Goal: Subscribe to service/newsletter

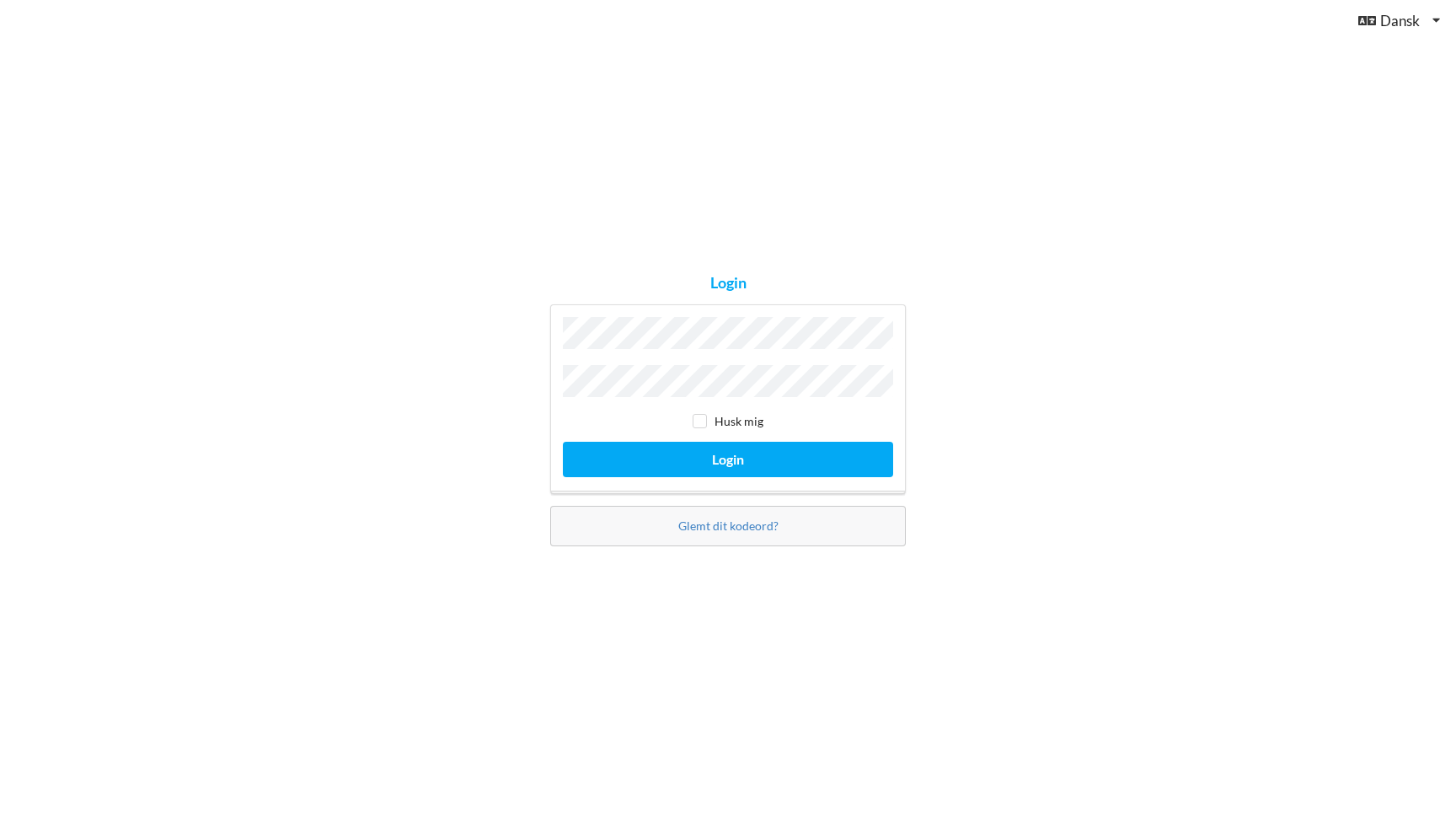
click at [728, 454] on button "Login" at bounding box center [728, 459] width 330 height 35
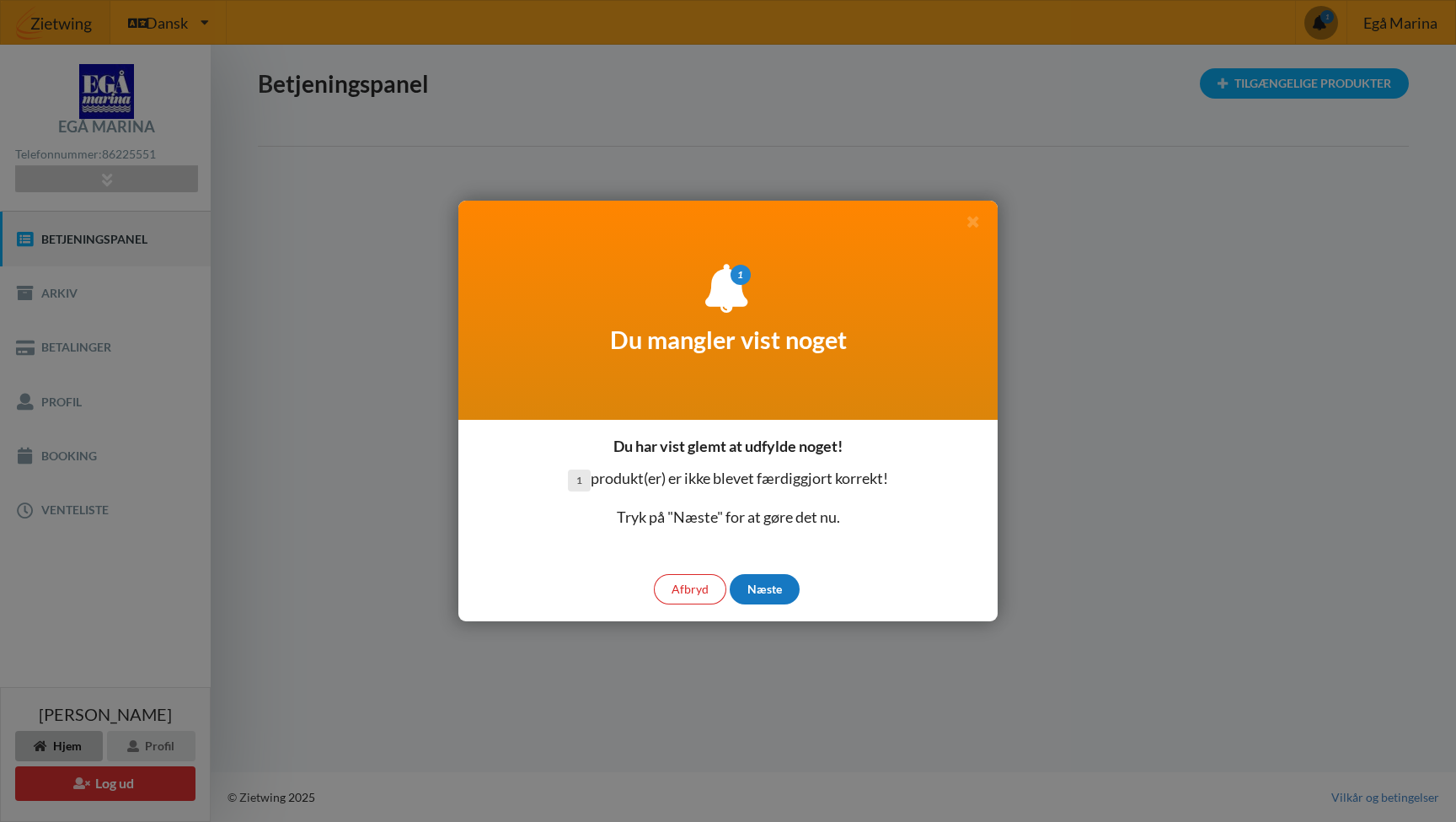
click at [764, 592] on div "Næste" at bounding box center [765, 589] width 70 height 30
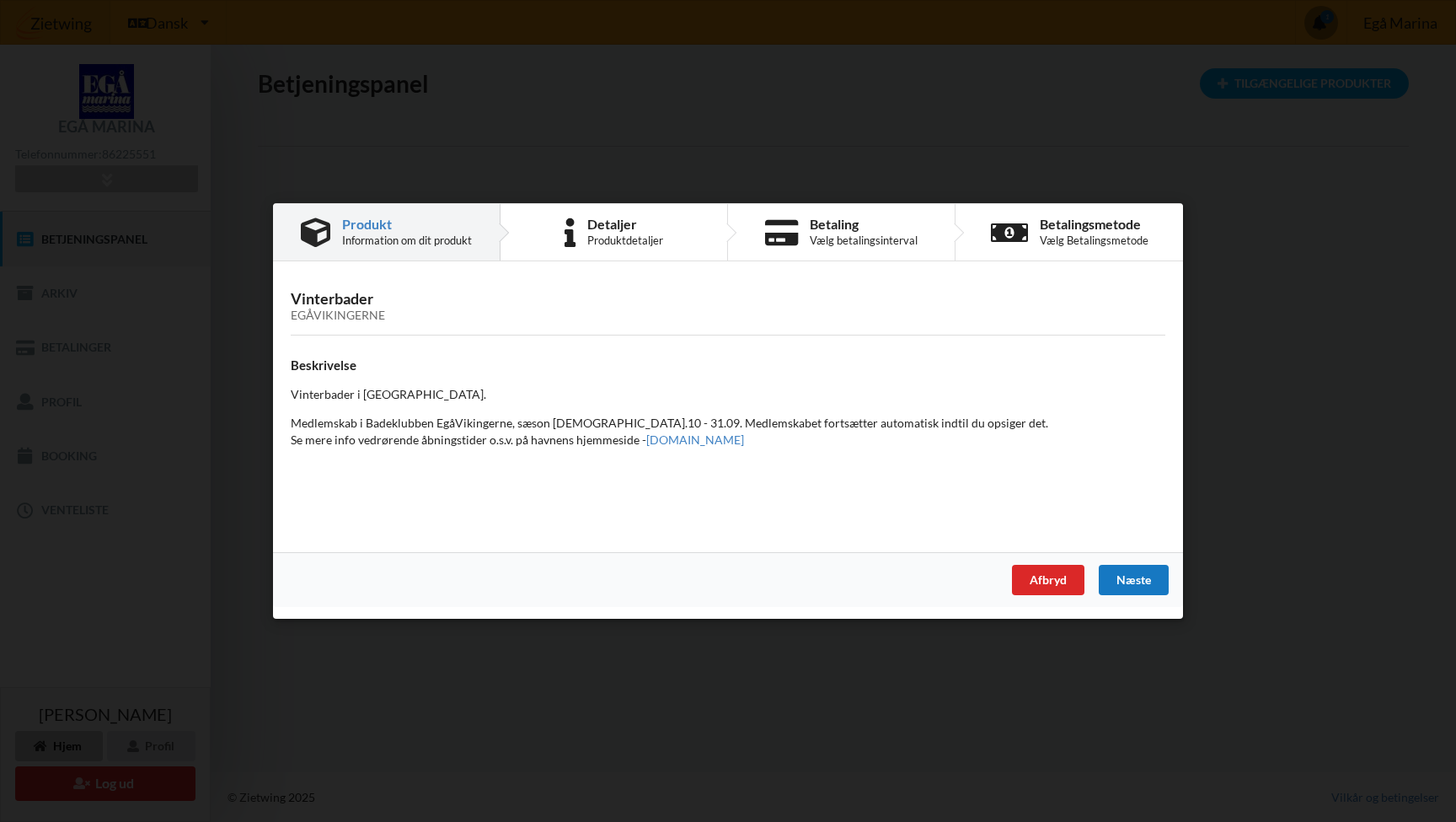
click at [1140, 579] on div "Næste" at bounding box center [1134, 580] width 70 height 30
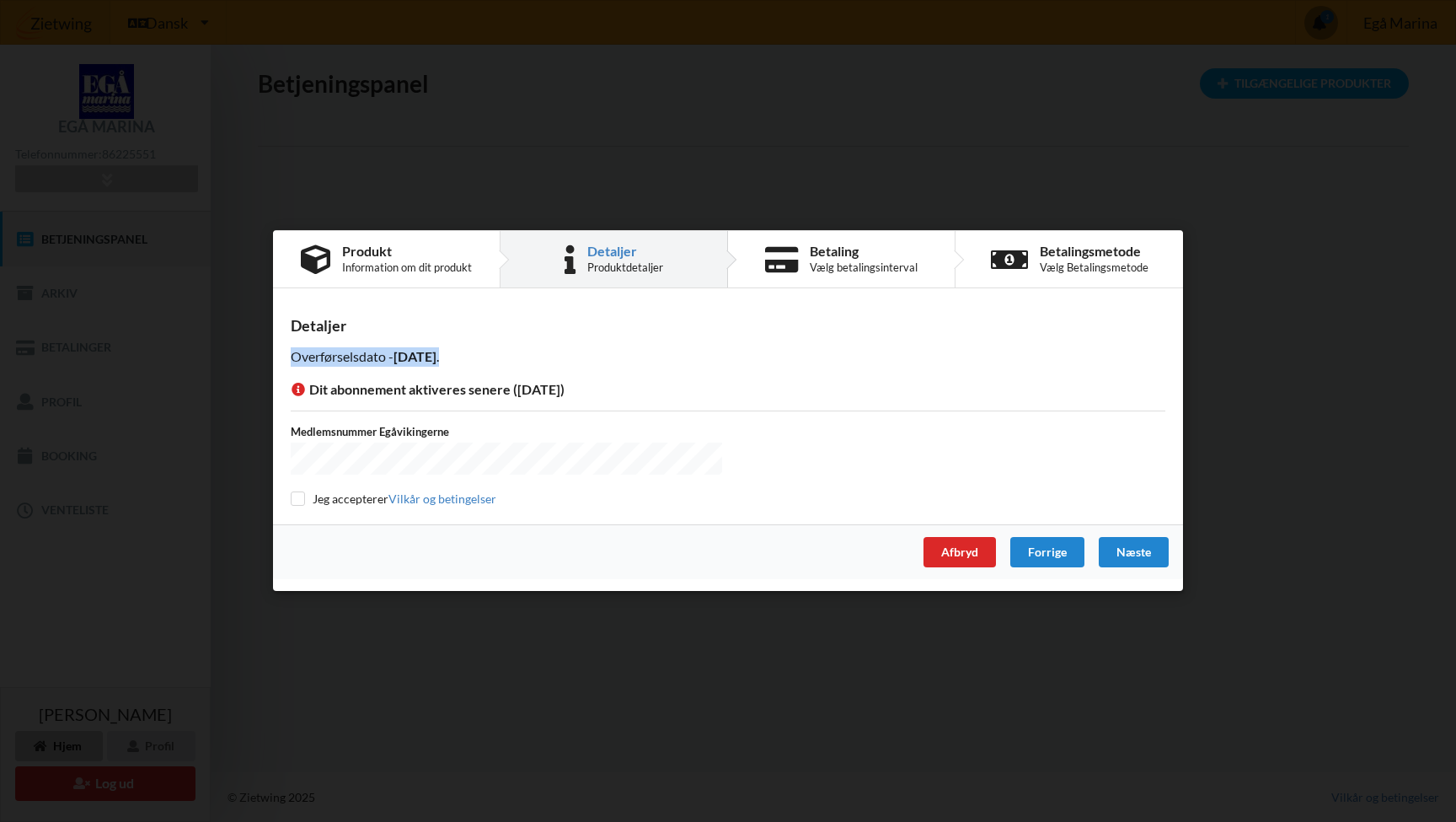
drag, startPoint x: 347, startPoint y: 368, endPoint x: 478, endPoint y: 362, distance: 130.7
click at [475, 362] on p "Overførselsdato - [DATE]" at bounding box center [728, 356] width 875 height 19
click at [313, 501] on label "Jeg accepterer Vilkår og betingelser" at bounding box center [394, 498] width 206 height 14
click at [292, 502] on input "checkbox" at bounding box center [298, 498] width 14 height 14
checkbox input "true"
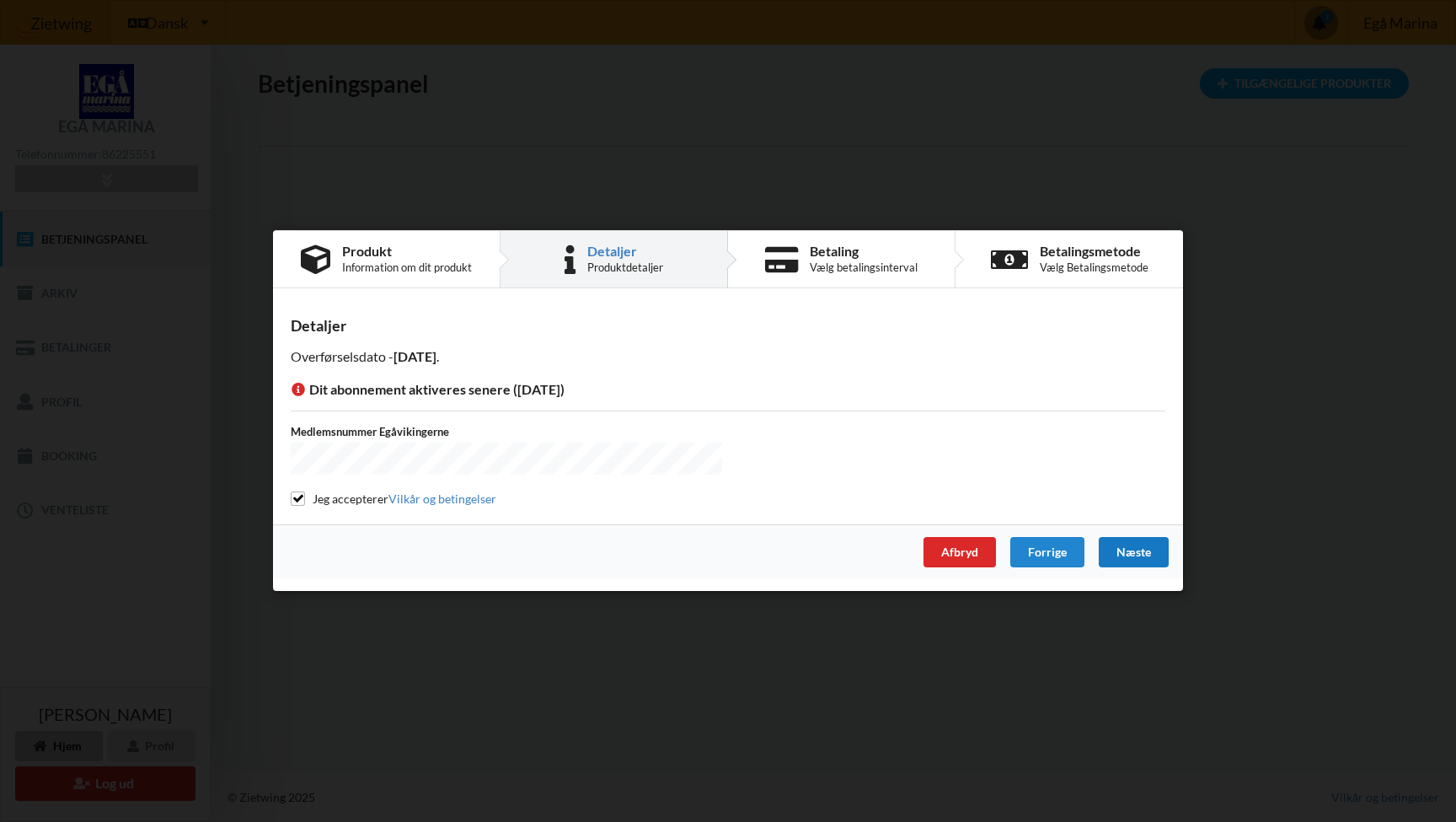
click at [1131, 544] on div "Næste" at bounding box center [1134, 553] width 70 height 30
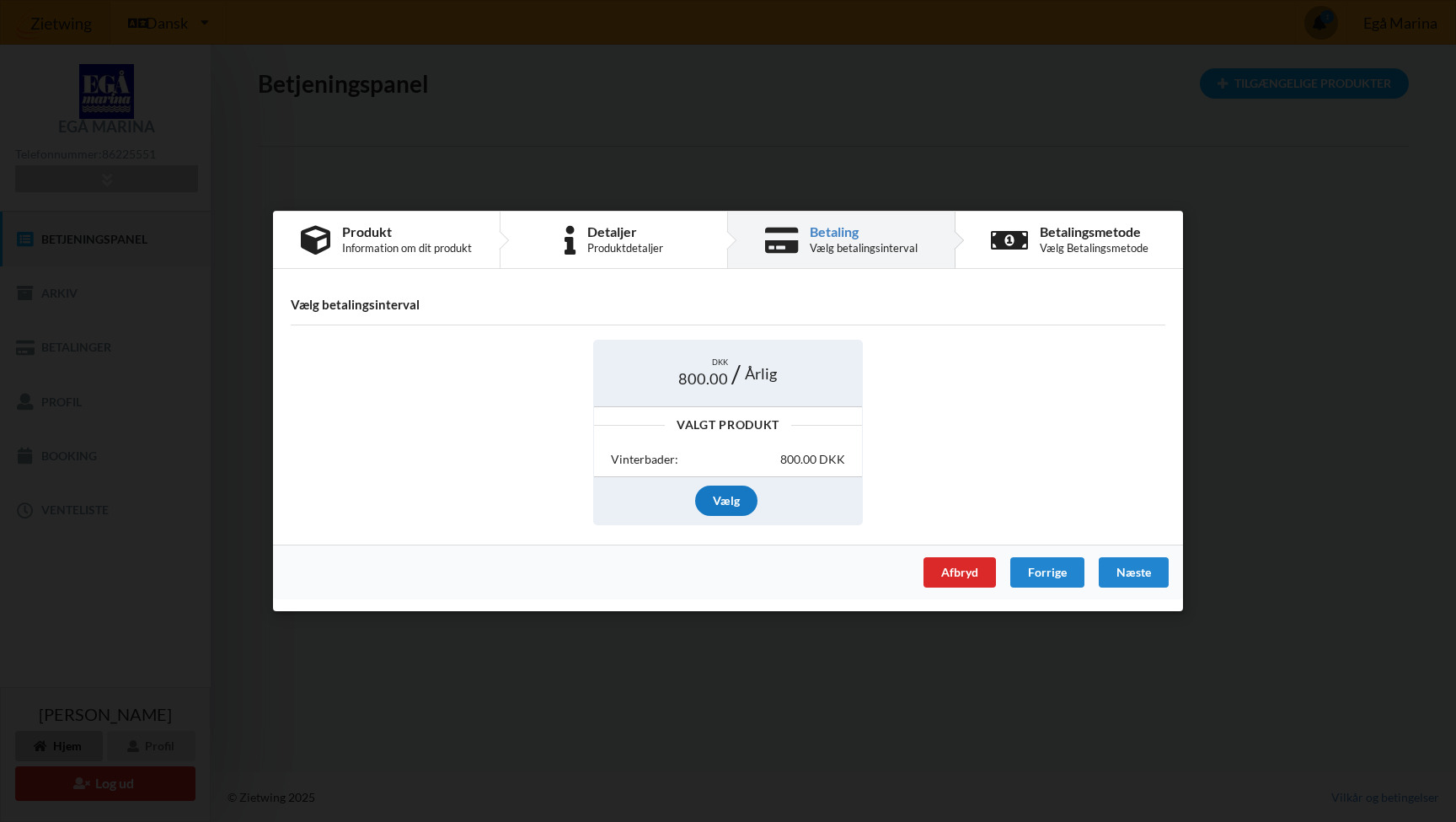
click at [731, 498] on div "Vælg" at bounding box center [726, 500] width 62 height 30
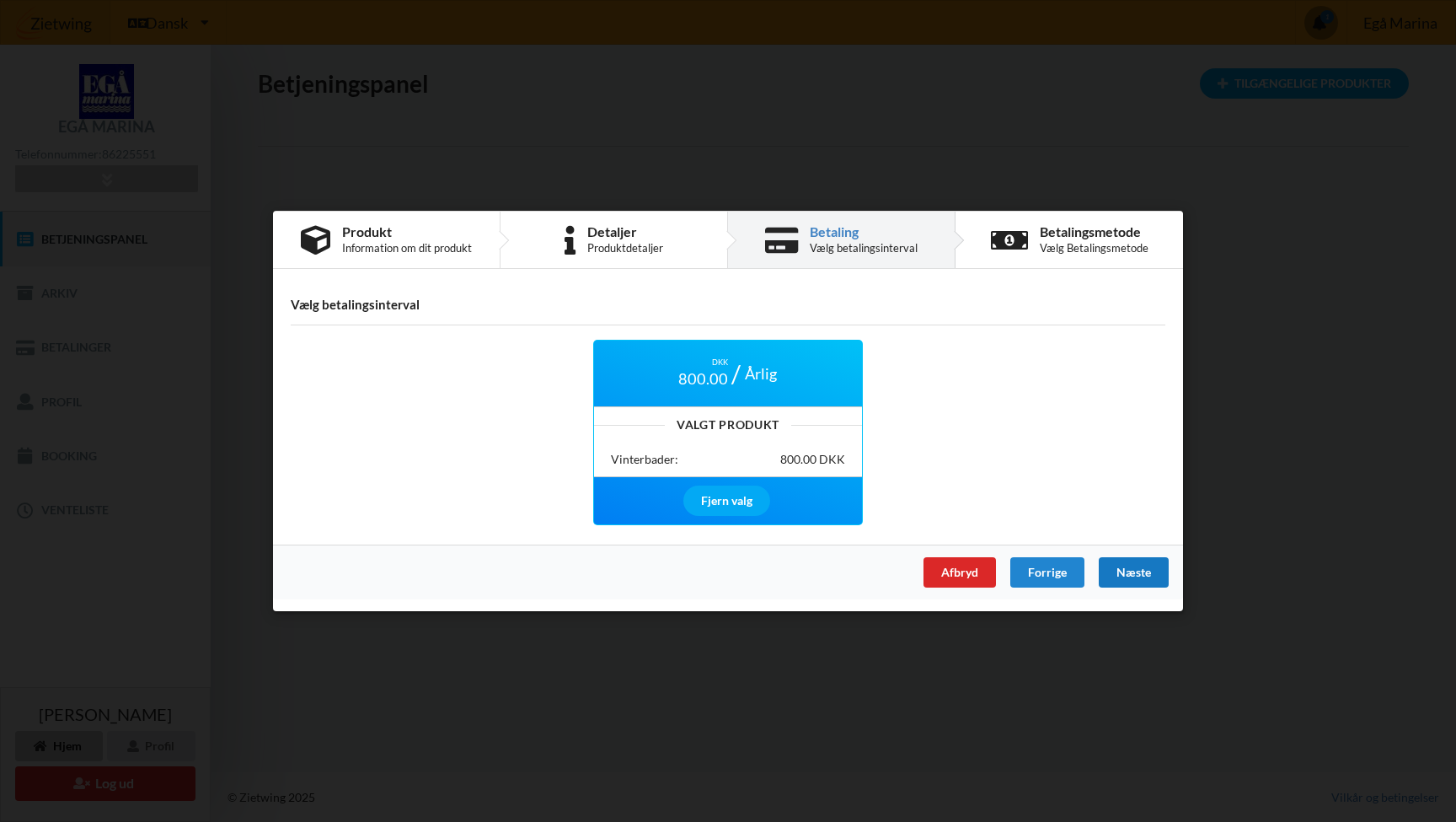
click at [1133, 557] on div "Næste" at bounding box center [1134, 572] width 70 height 30
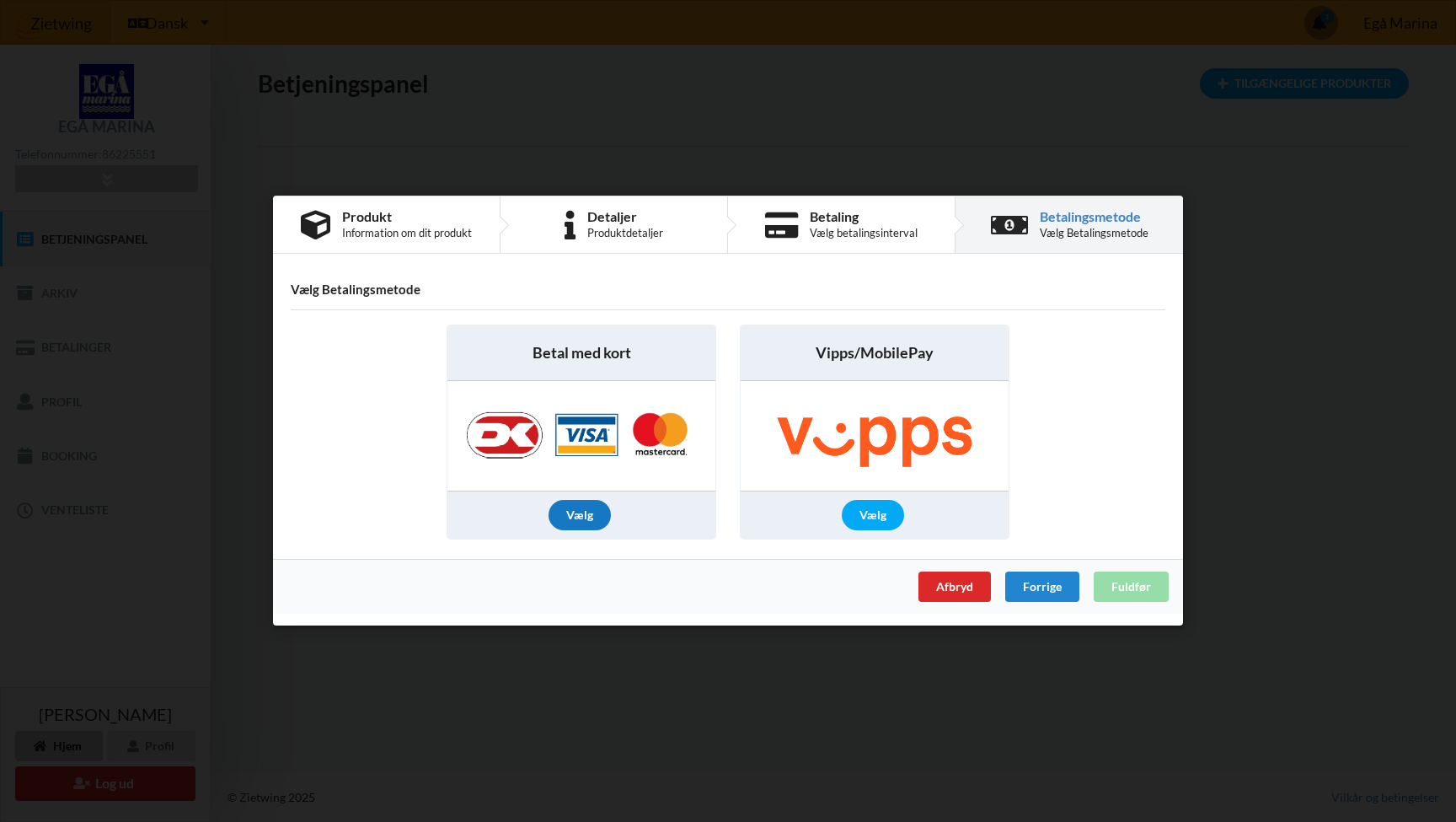
click at [584, 517] on div "Vælg" at bounding box center [580, 516] width 62 height 30
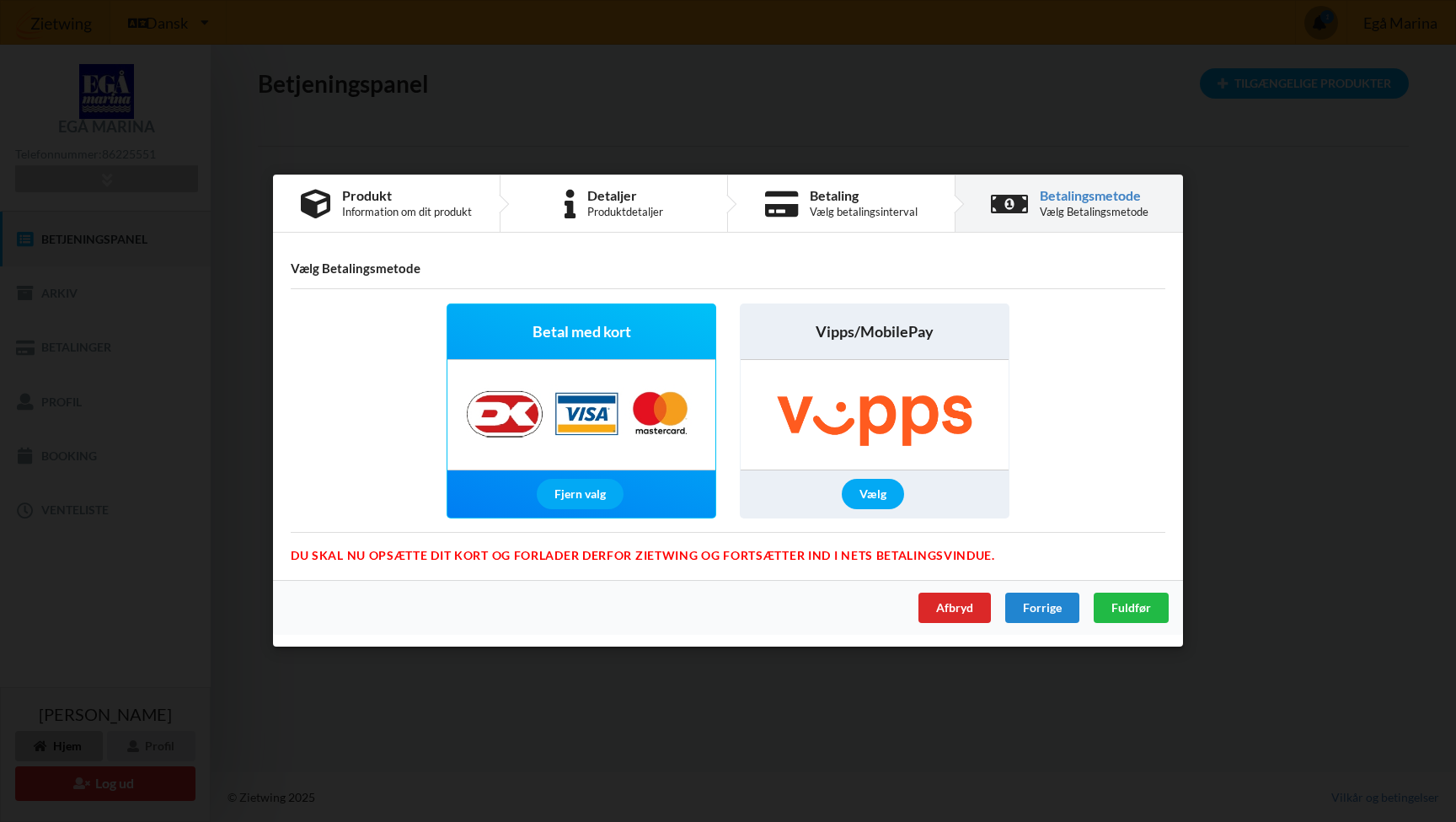
click at [604, 432] on img at bounding box center [581, 416] width 265 height 110
click at [1124, 607] on span "Fuldfør" at bounding box center [1131, 608] width 40 height 14
